Goal: Task Accomplishment & Management: Complete application form

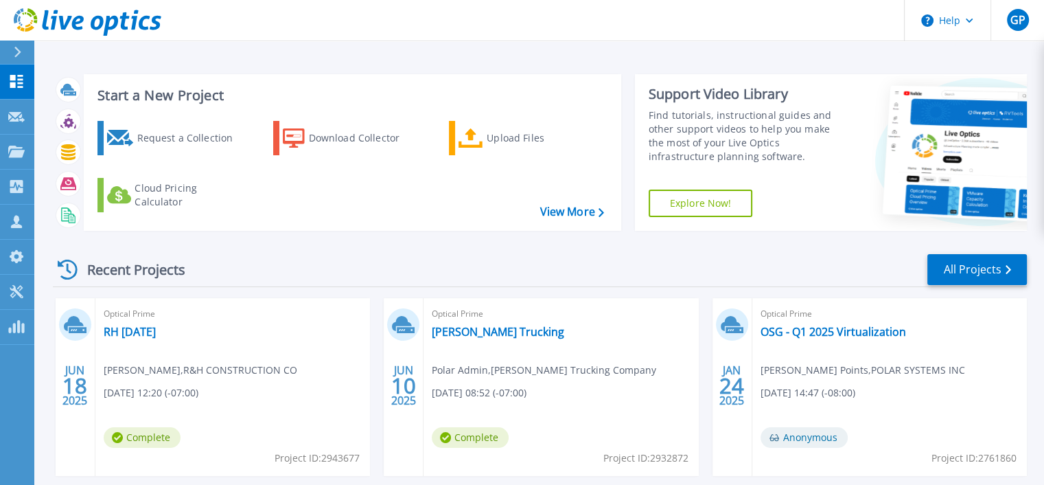
scroll to position [137, 0]
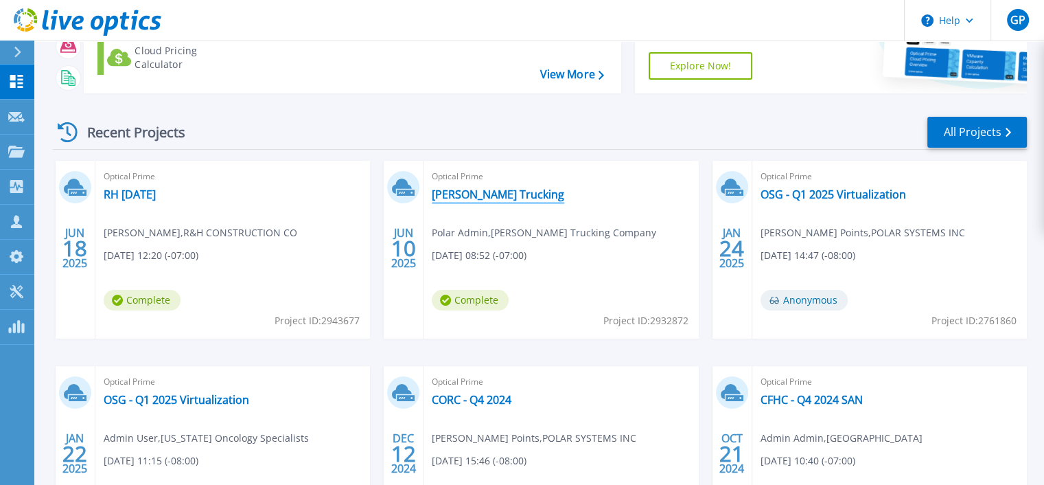
click at [468, 189] on link "Walsh Trucking" at bounding box center [498, 194] width 132 height 14
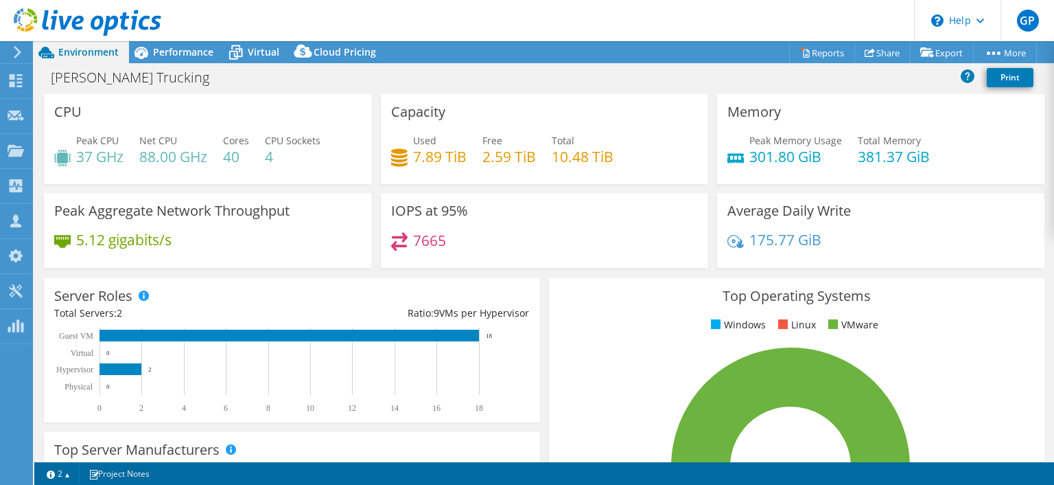
select select "USWest"
select select "USD"
click at [16, 86] on div at bounding box center [16, 82] width 16 height 15
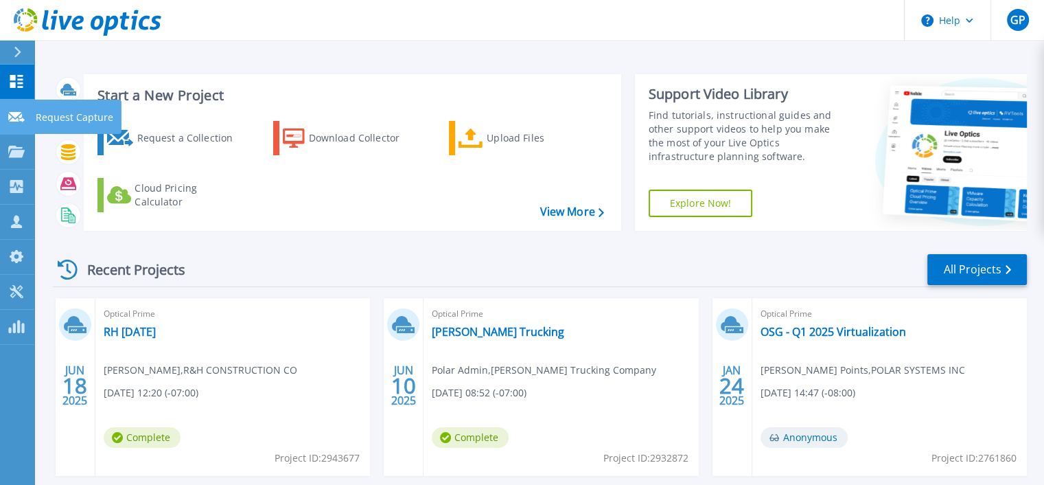
click at [47, 117] on p "Request Capture" at bounding box center [75, 118] width 78 height 36
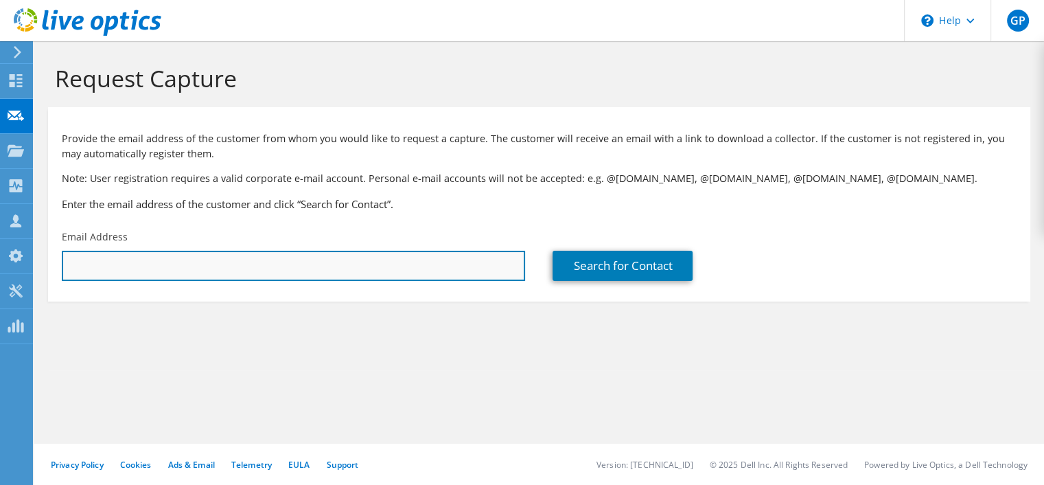
click at [147, 264] on input "text" at bounding box center [293, 266] width 463 height 30
click at [184, 262] on input "text" at bounding box center [293, 266] width 463 height 30
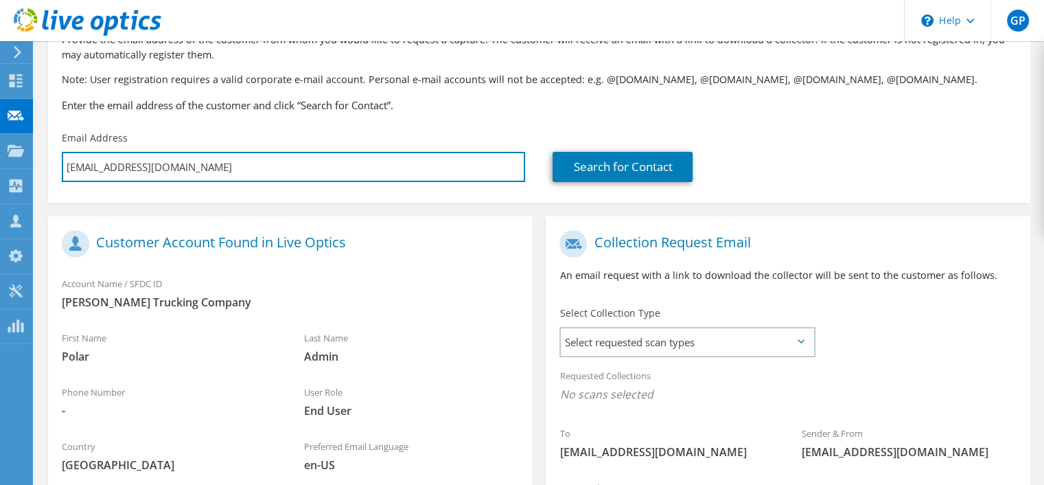
scroll to position [206, 0]
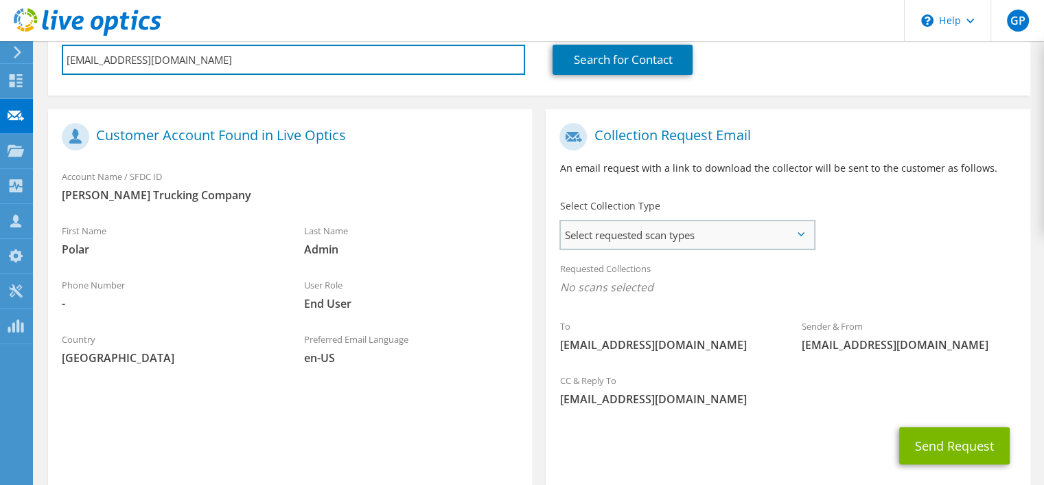
type input "administrator@walshtruckingco.com"
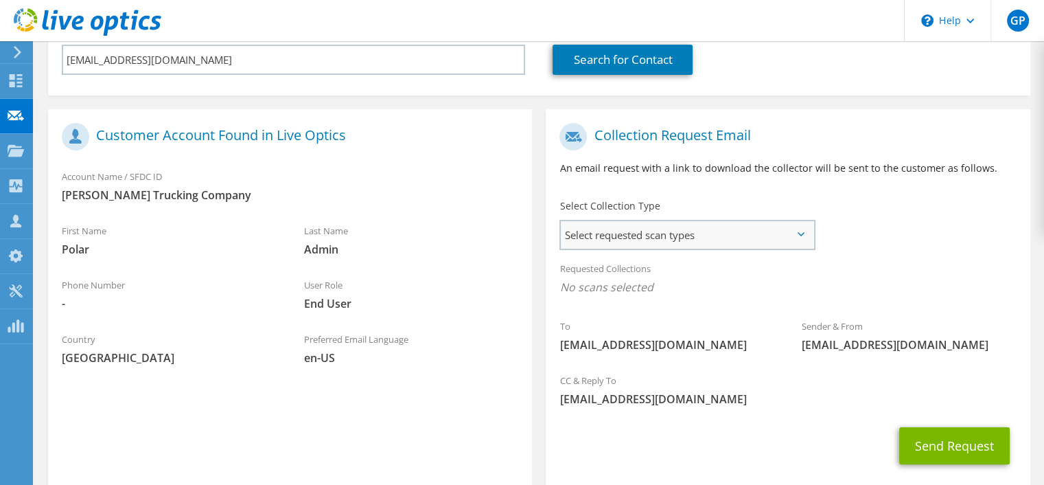
click at [656, 238] on span "Select requested scan types" at bounding box center [687, 234] width 253 height 27
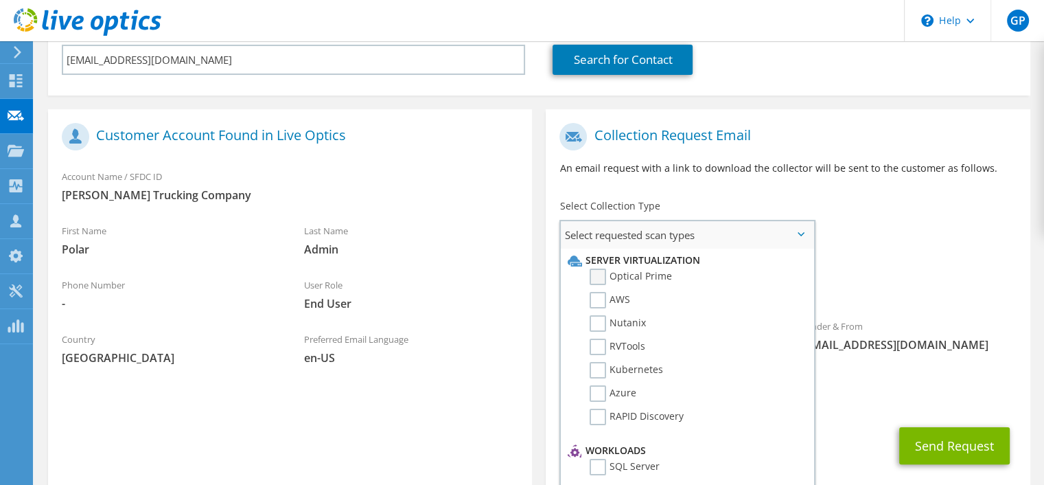
click at [599, 276] on label "Optical Prime" at bounding box center [631, 276] width 82 height 16
click at [0, 0] on input "Optical Prime" at bounding box center [0, 0] width 0 height 0
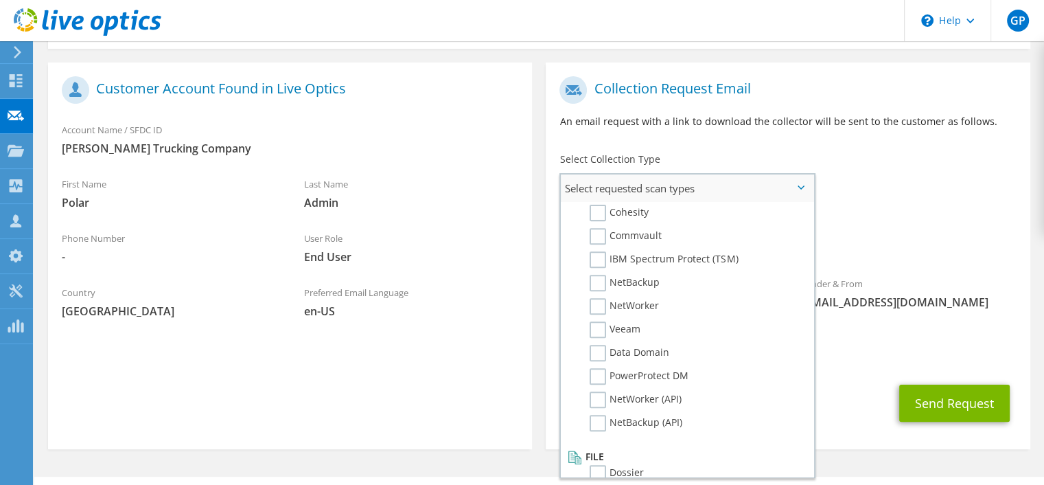
scroll to position [286, 0]
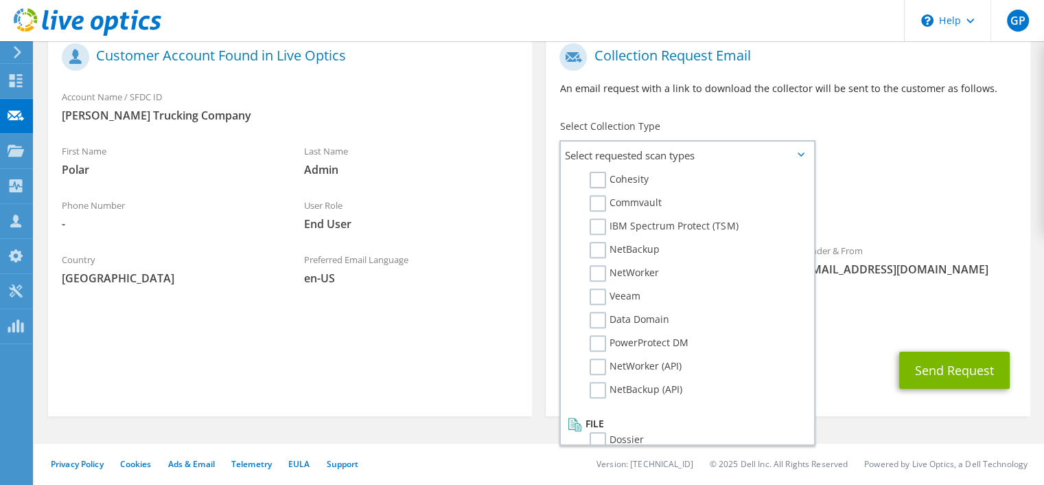
click at [851, 360] on div "Send Request" at bounding box center [788, 370] width 484 height 51
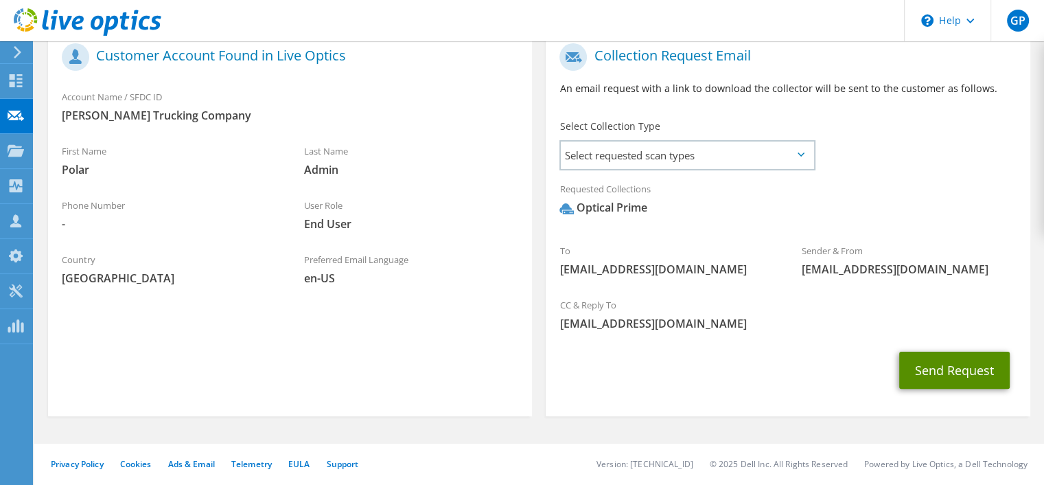
click at [935, 370] on button "Send Request" at bounding box center [954, 369] width 111 height 37
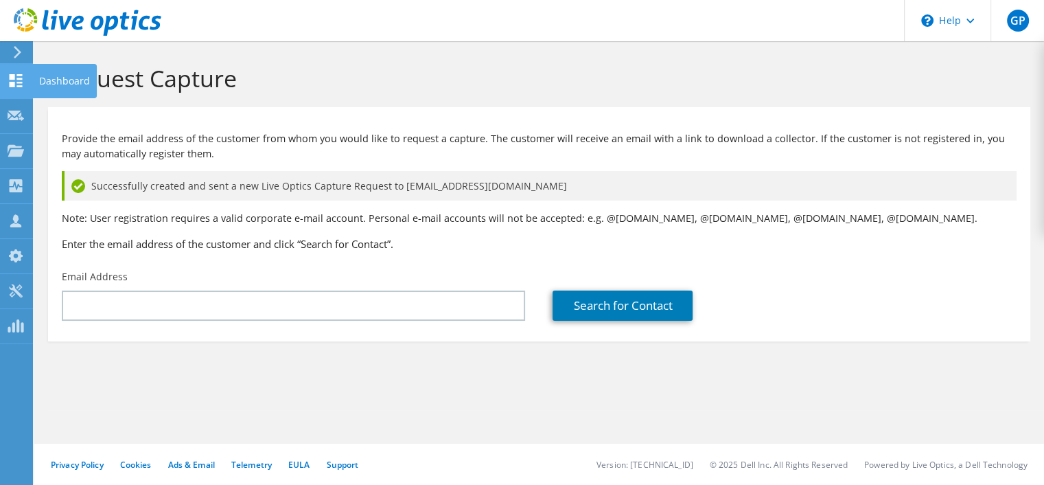
click at [15, 84] on icon at bounding box center [16, 80] width 16 height 13
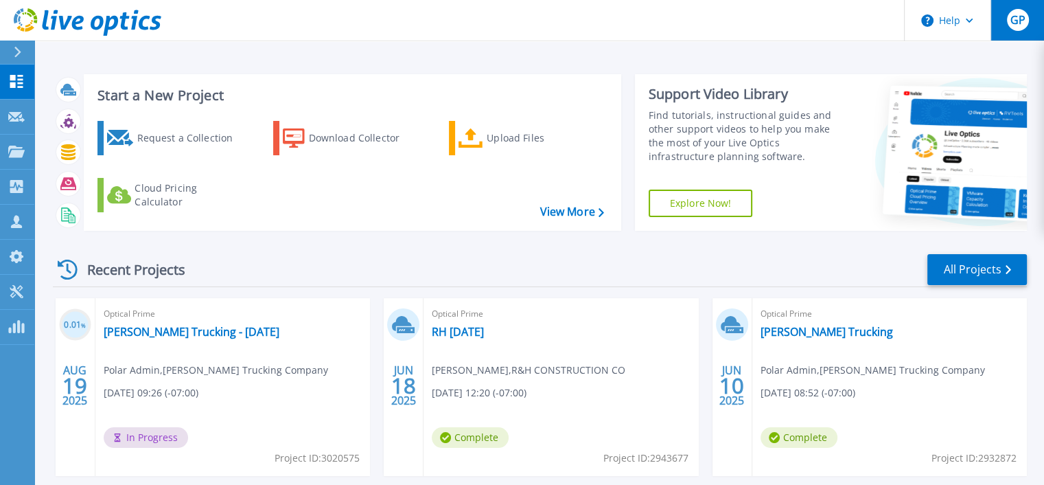
click at [1016, 19] on span "GP" at bounding box center [1017, 19] width 15 height 11
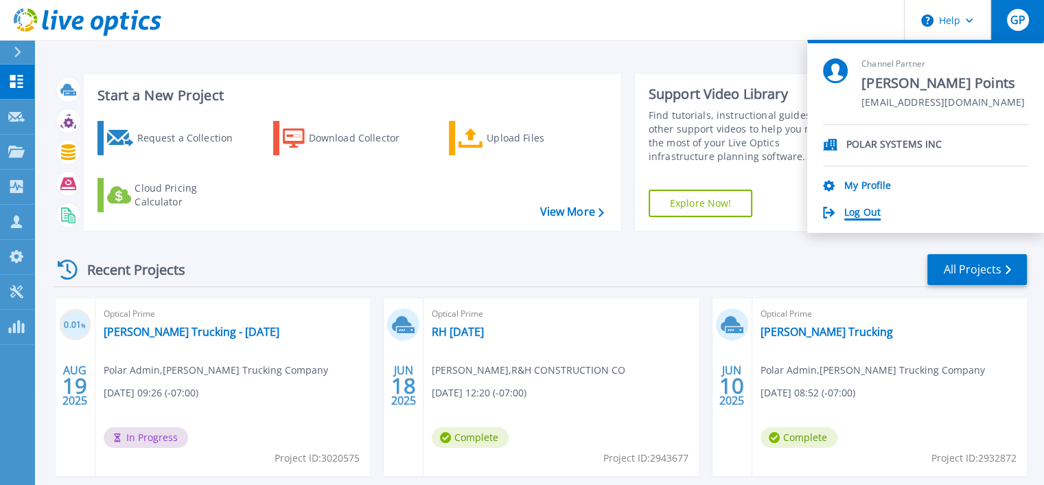
click at [854, 211] on link "Log Out" at bounding box center [862, 213] width 36 height 13
